Goal: Task Accomplishment & Management: Complete application form

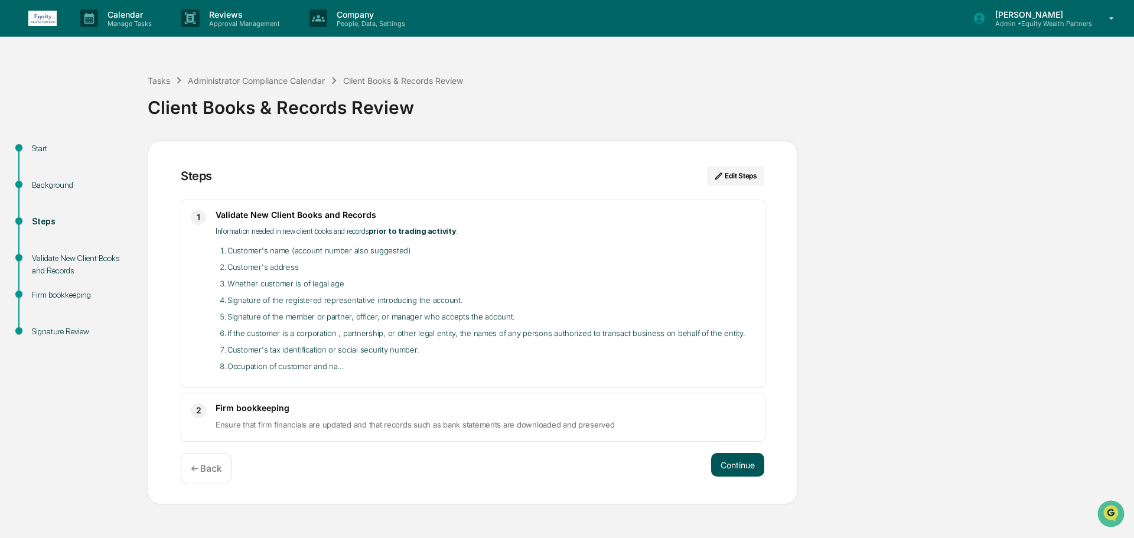
click at [739, 465] on button "Continue" at bounding box center [737, 465] width 53 height 24
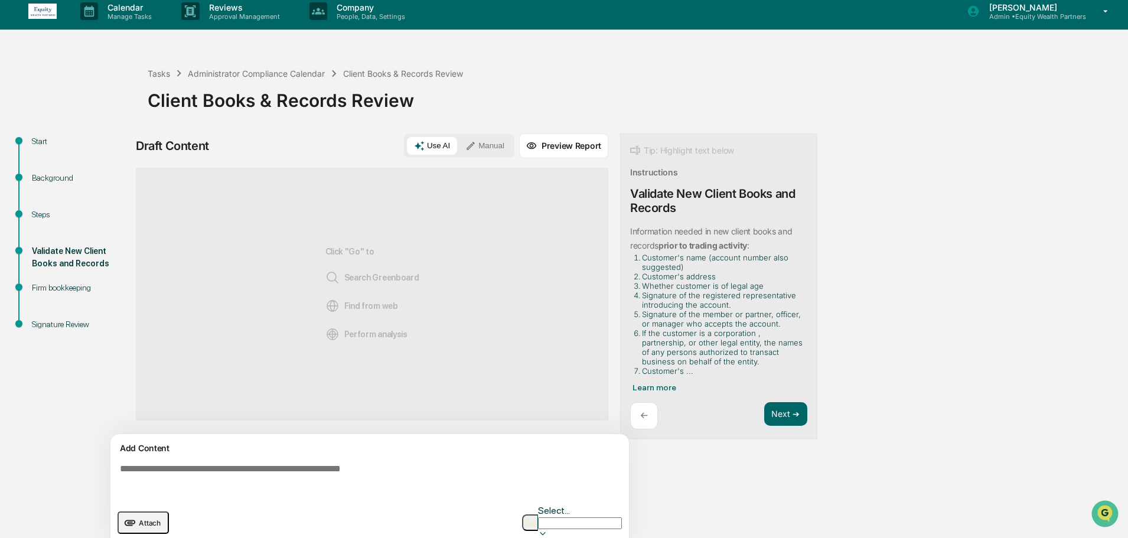
scroll to position [9, 0]
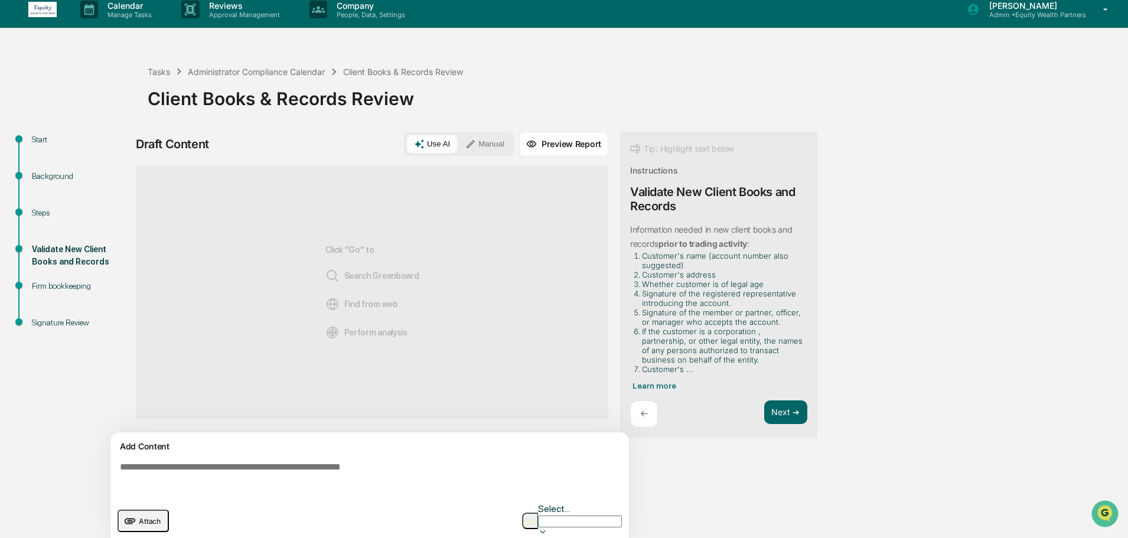
click at [305, 478] on textarea at bounding box center [372, 478] width 514 height 43
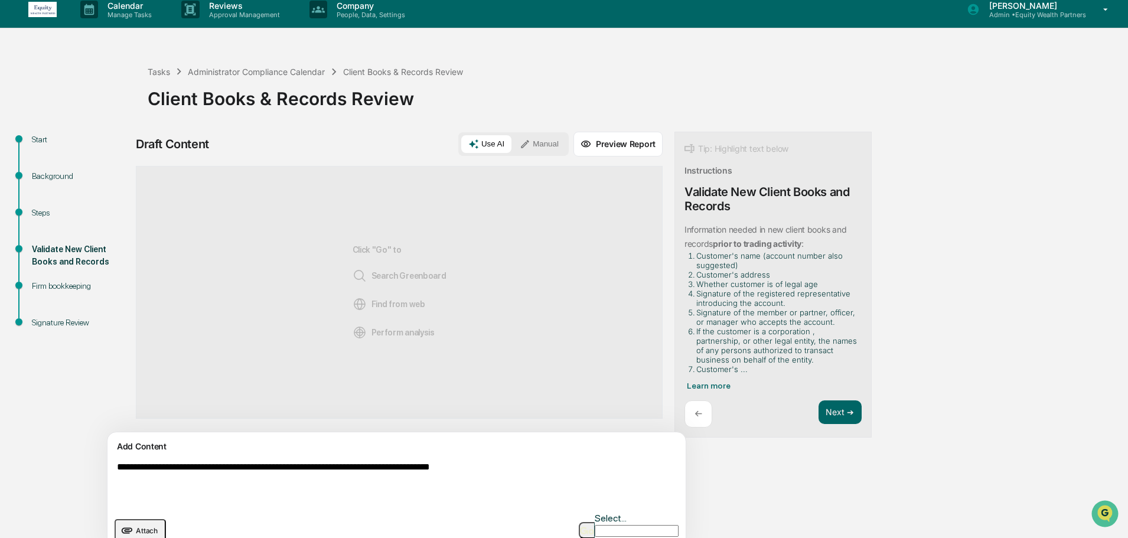
type textarea "**********"
click at [521, 144] on icon at bounding box center [525, 144] width 8 height 8
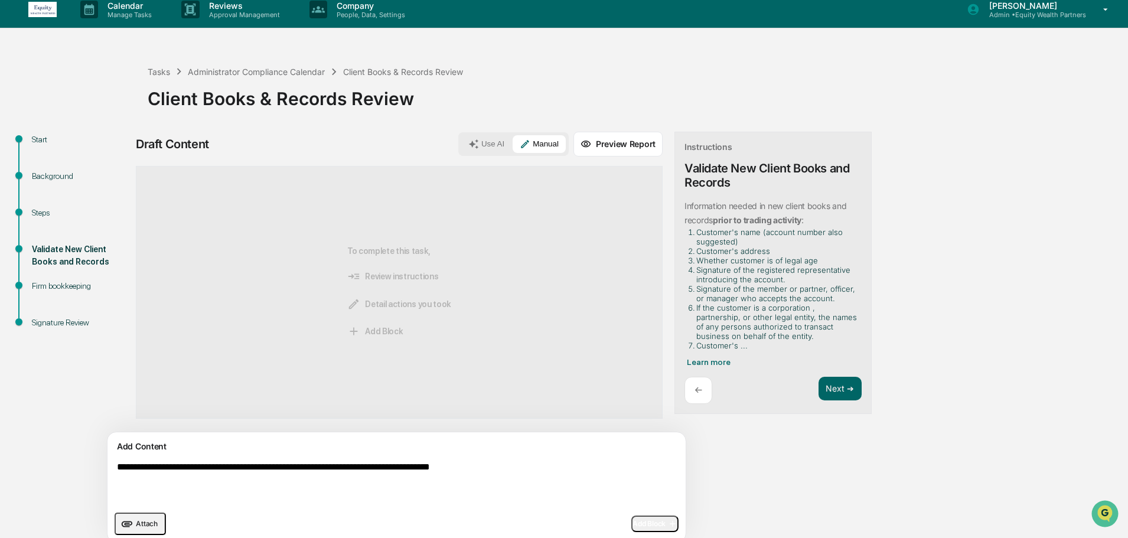
click at [633, 524] on span "Add Block" at bounding box center [655, 523] width 45 height 9
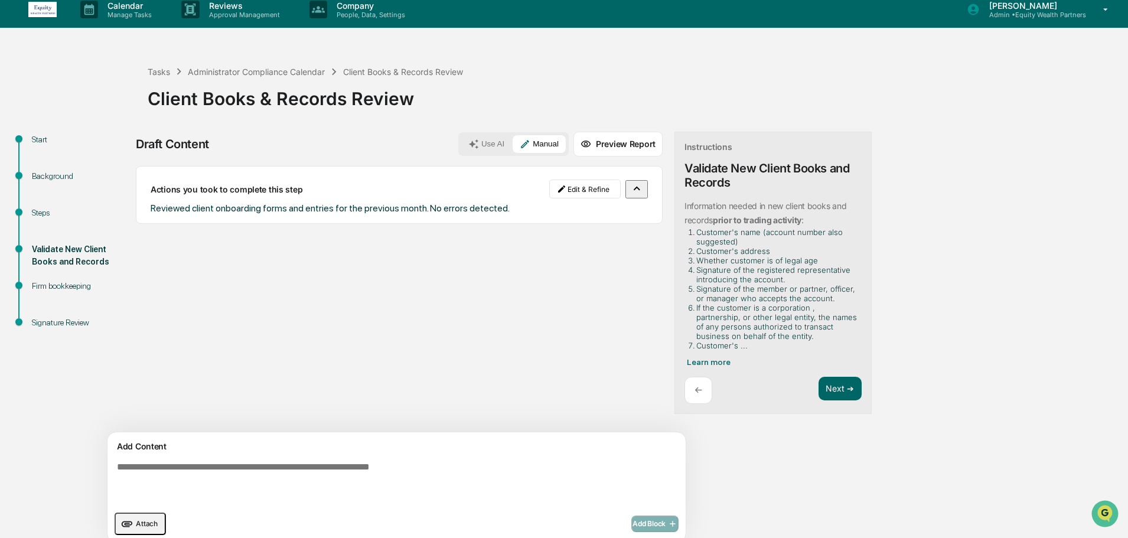
click at [146, 523] on span "Attach" at bounding box center [147, 523] width 22 height 9
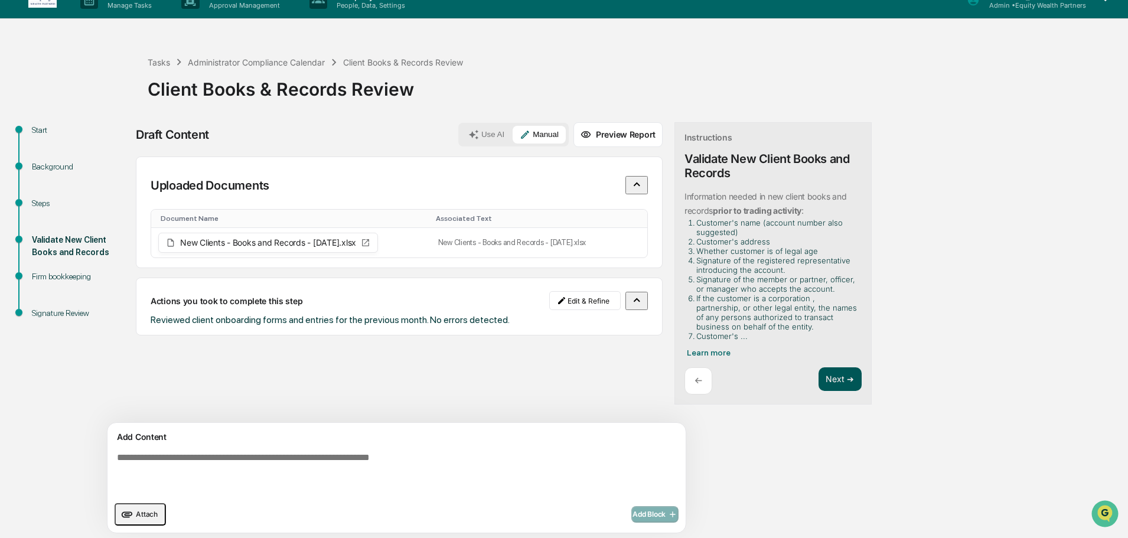
click at [819, 382] on button "Next ➔" at bounding box center [840, 379] width 43 height 24
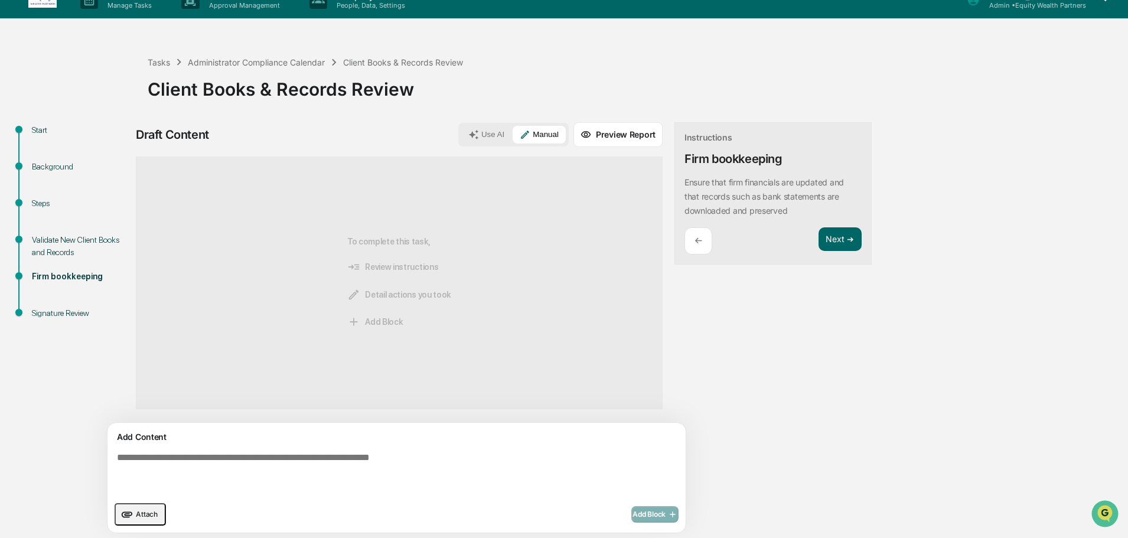
click at [337, 457] on textarea at bounding box center [369, 474] width 514 height 52
type textarea "*"
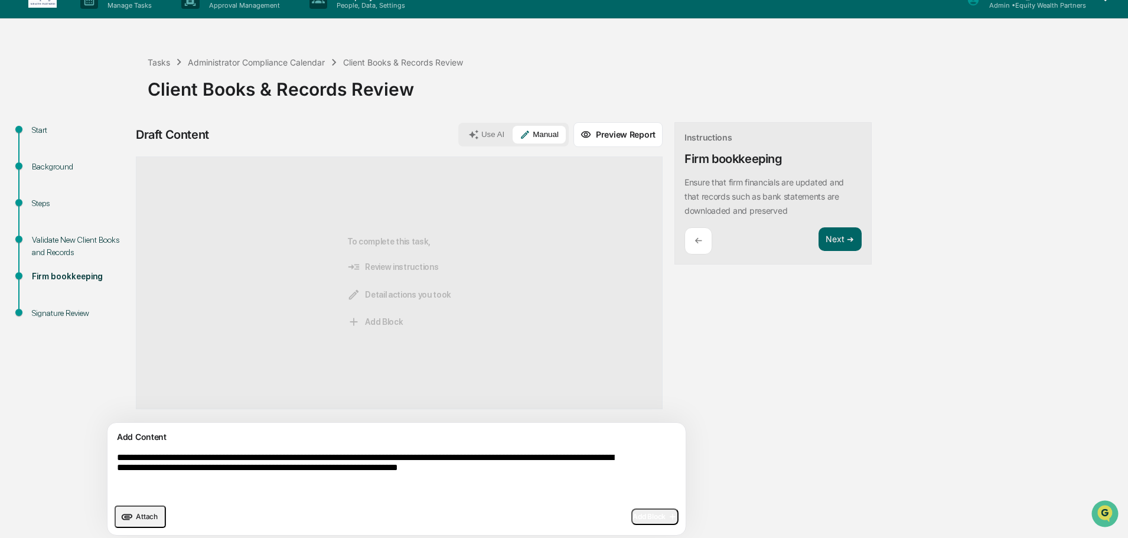
type textarea "**********"
click at [633, 520] on span "Add Block" at bounding box center [655, 516] width 45 height 9
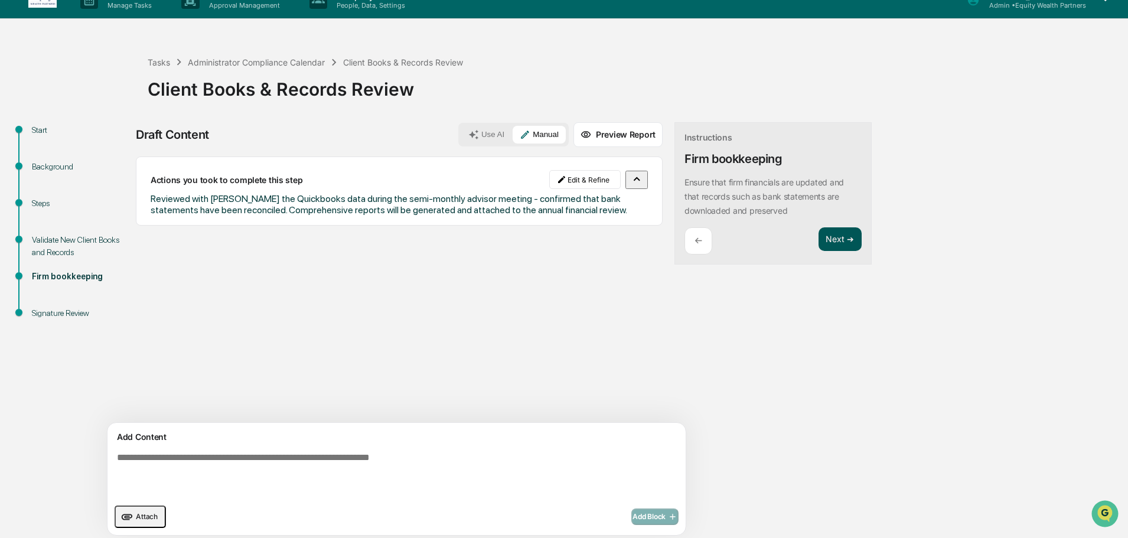
click at [819, 243] on button "Next ➔" at bounding box center [840, 239] width 43 height 24
